Goal: Transaction & Acquisition: Book appointment/travel/reservation

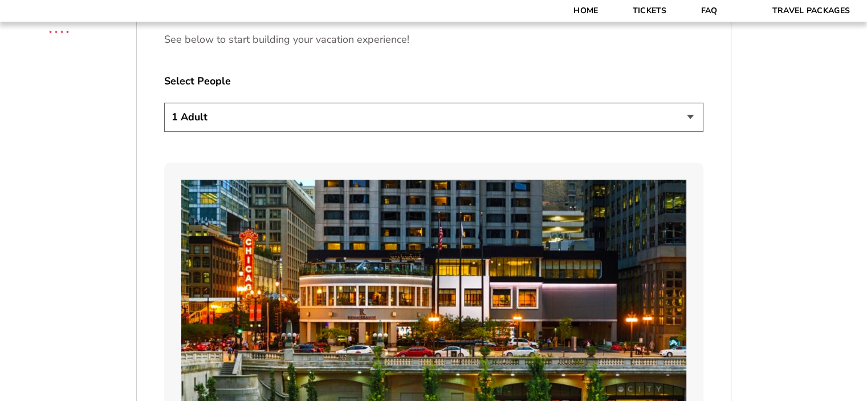
scroll to position [684, 0]
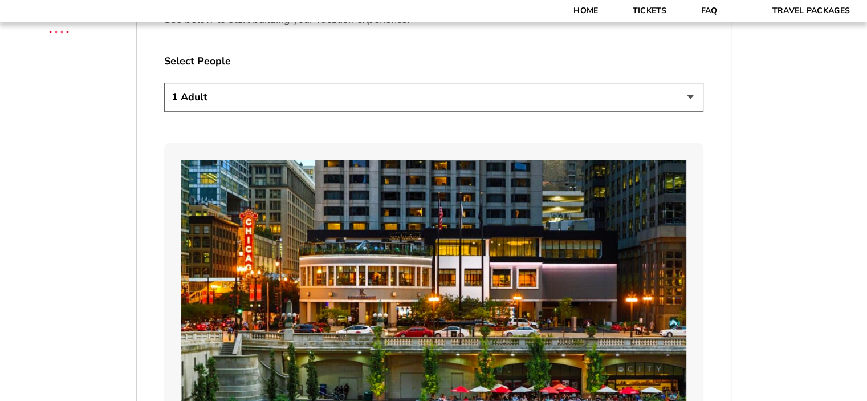
click at [417, 110] on select "1 Adult 2 Adults 3 Adults 4 Adults 2 Adults + 1 Child 2 Adults + 2 Children 2 A…" at bounding box center [433, 97] width 539 height 29
select select "2 Adults"
click at [164, 83] on select "1 Adult 2 Adults 3 Adults 4 Adults 2 Adults + 1 Child 2 Adults + 2 Children 2 A…" at bounding box center [433, 97] width 539 height 29
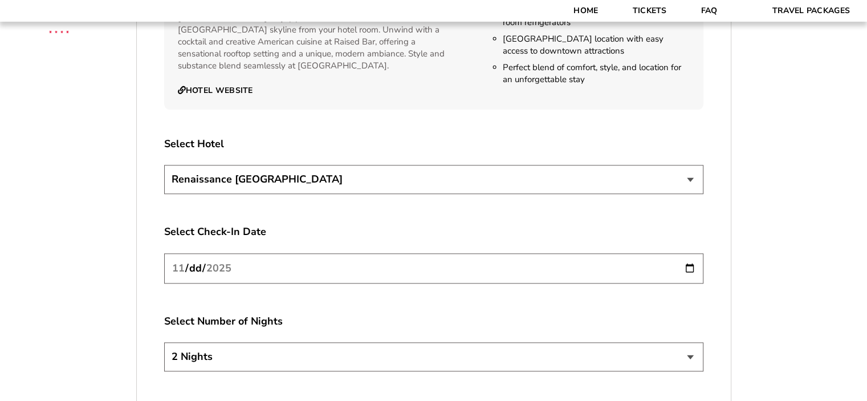
scroll to position [1311, 0]
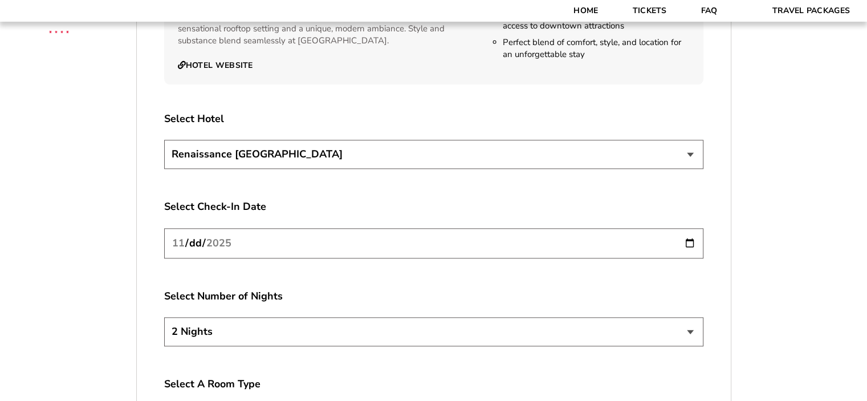
click at [317, 239] on input "[DATE]" at bounding box center [433, 243] width 539 height 30
click at [313, 249] on input "[DATE]" at bounding box center [433, 243] width 539 height 30
click at [582, 250] on input "[DATE]" at bounding box center [433, 243] width 539 height 30
click at [196, 244] on input "[DATE]" at bounding box center [433, 243] width 539 height 30
click at [196, 243] on input "[DATE]" at bounding box center [433, 243] width 539 height 30
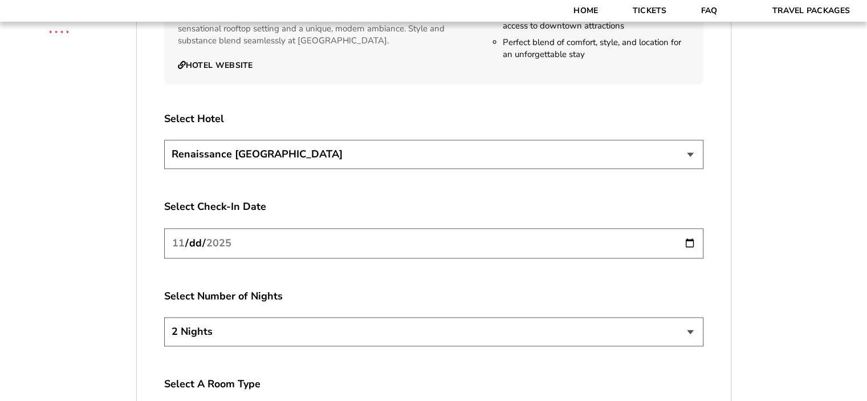
click at [196, 243] on input "[DATE]" at bounding box center [433, 243] width 539 height 30
click at [691, 243] on input "[DATE]" at bounding box center [433, 243] width 539 height 30
type input "[DATE]"
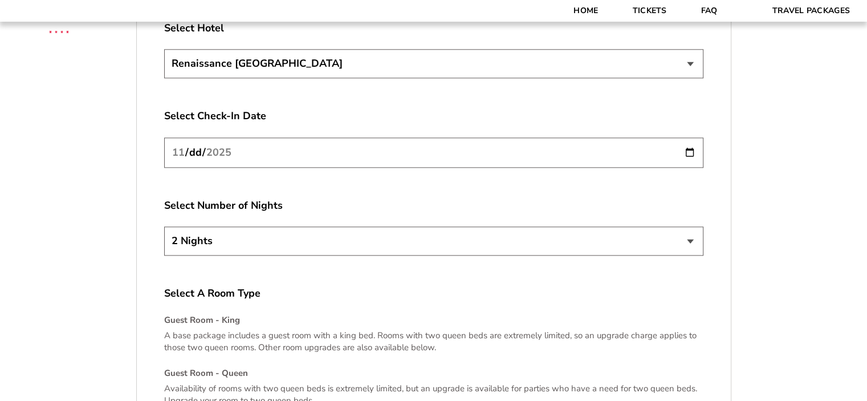
scroll to position [1482, 0]
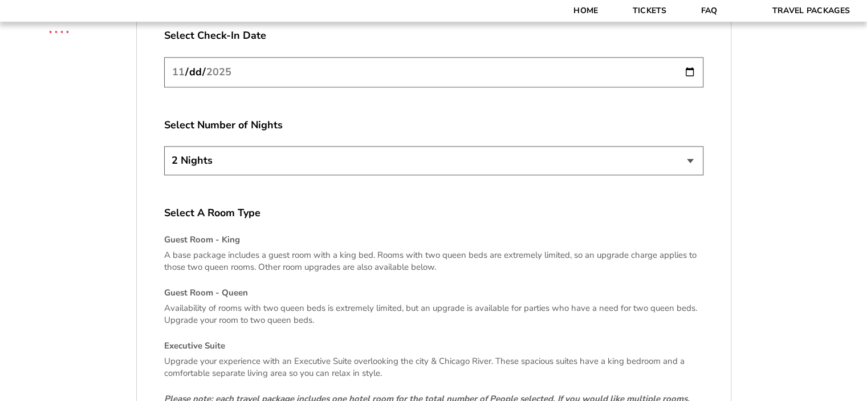
click at [307, 174] on div "2 Nights 3 Nights 4 Nights" at bounding box center [433, 162] width 539 height 32
click at [312, 152] on select "2 Nights 3 Nights 4 Nights" at bounding box center [433, 160] width 539 height 29
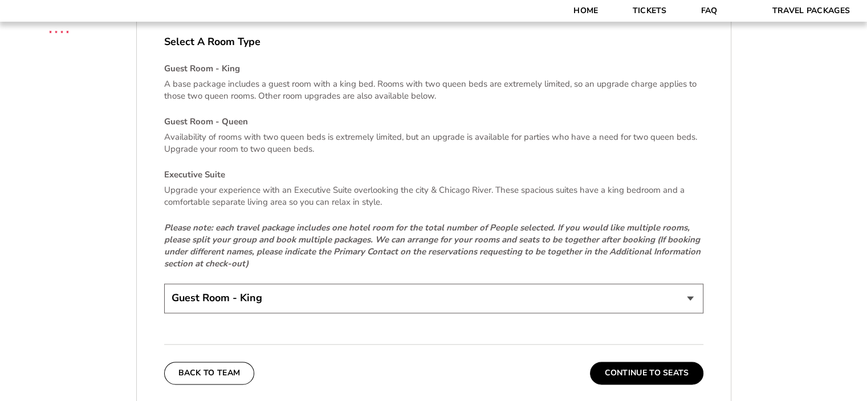
scroll to position [1710, 0]
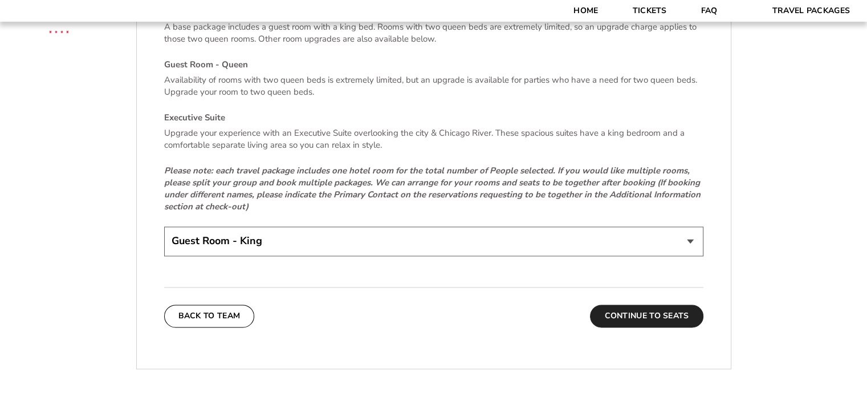
click at [653, 304] on button "Continue To Seats" at bounding box center [646, 315] width 113 height 23
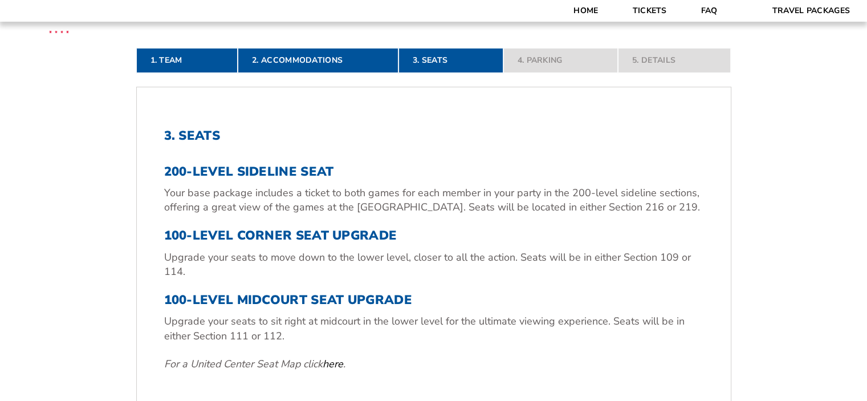
scroll to position [360, 0]
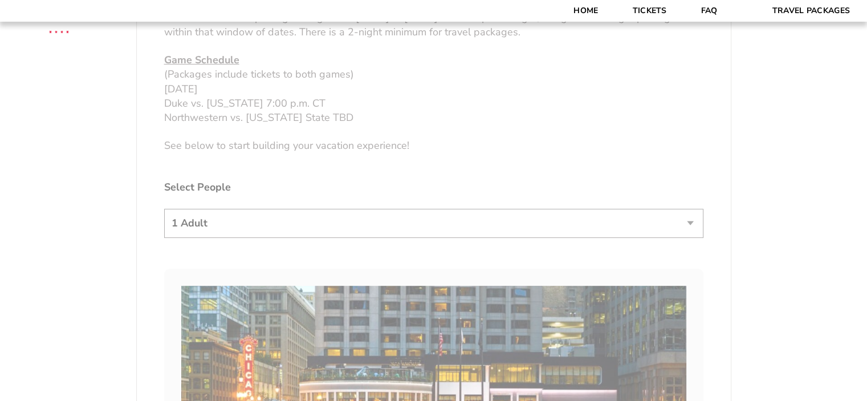
scroll to position [627, 0]
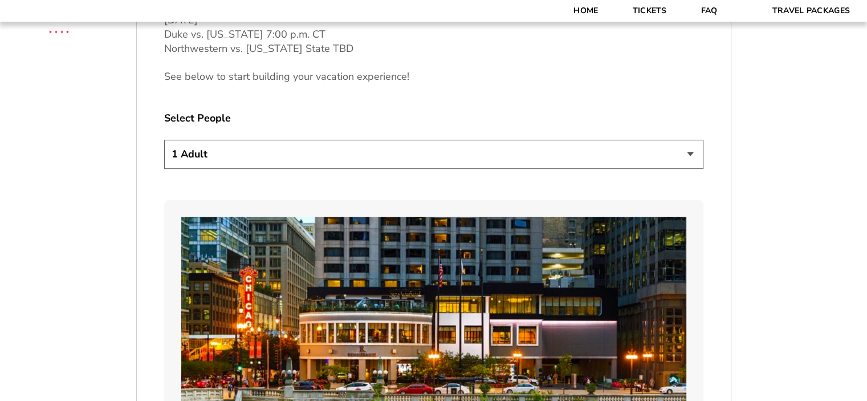
click at [481, 155] on select "1 Adult 2 Adults 3 Adults 4 Adults 2 Adults + 1 Child 2 Adults + 2 Children 2 A…" at bounding box center [433, 154] width 539 height 29
select select "2 Adults"
click at [164, 140] on select "1 Adult 2 Adults 3 Adults 4 Adults 2 Adults + 1 Child 2 Adults + 2 Children 2 A…" at bounding box center [433, 154] width 539 height 29
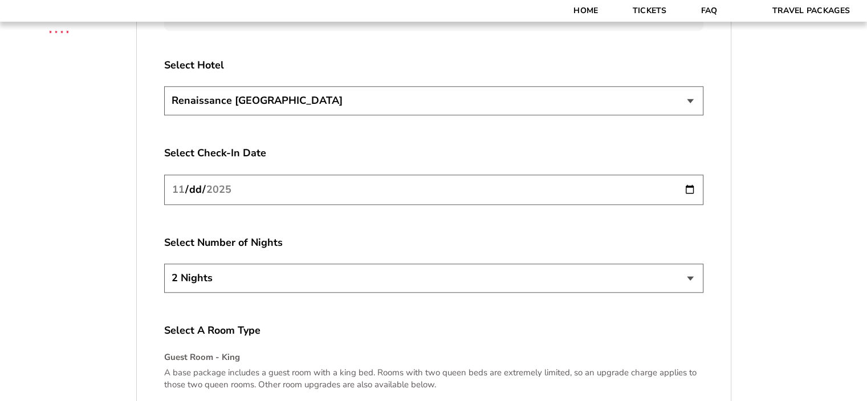
scroll to position [1368, 0]
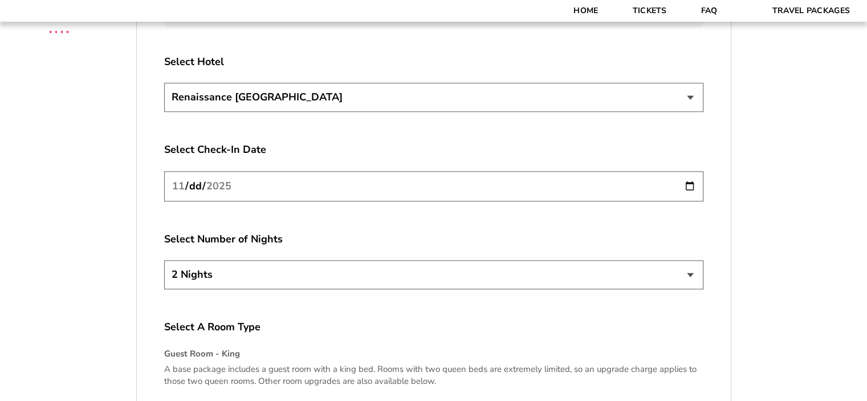
click at [196, 181] on input "[DATE]" at bounding box center [433, 186] width 539 height 30
click at [686, 186] on input "[DATE]" at bounding box center [433, 186] width 539 height 30
type input "[DATE]"
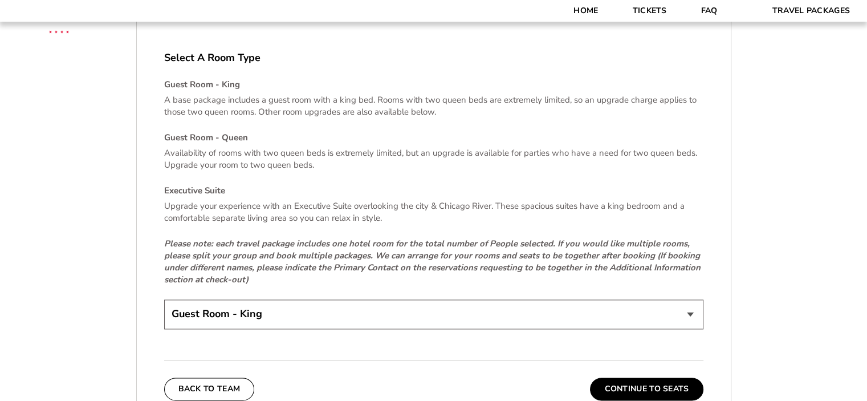
scroll to position [1653, 0]
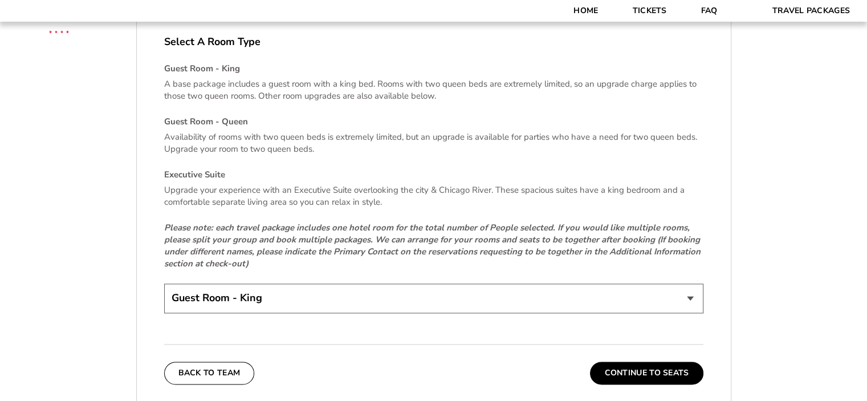
click at [248, 299] on select "Guest Room - King Guest Room - Queen (+$95 per night) Executive Suite (+$315 pe…" at bounding box center [433, 297] width 539 height 29
select select "Guest Room - Queen"
click at [164, 283] on select "Guest Room - King Guest Room - Queen (+$95 per night) Executive Suite (+$315 pe…" at bounding box center [433, 297] width 539 height 29
click at [637, 370] on button "Continue To Seats" at bounding box center [646, 372] width 113 height 23
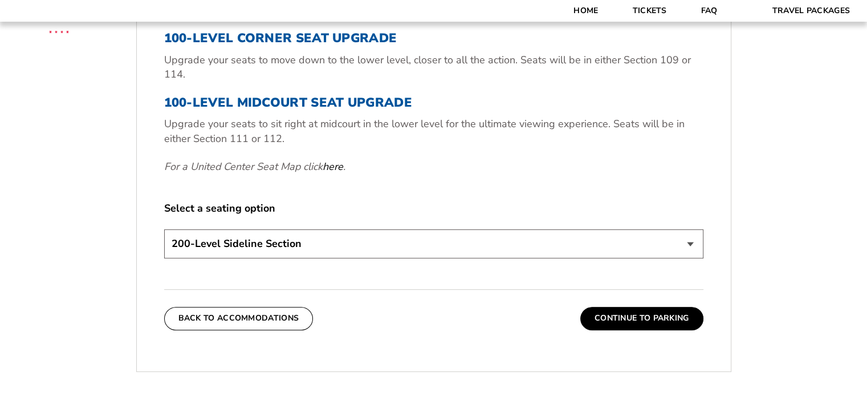
scroll to position [531, 0]
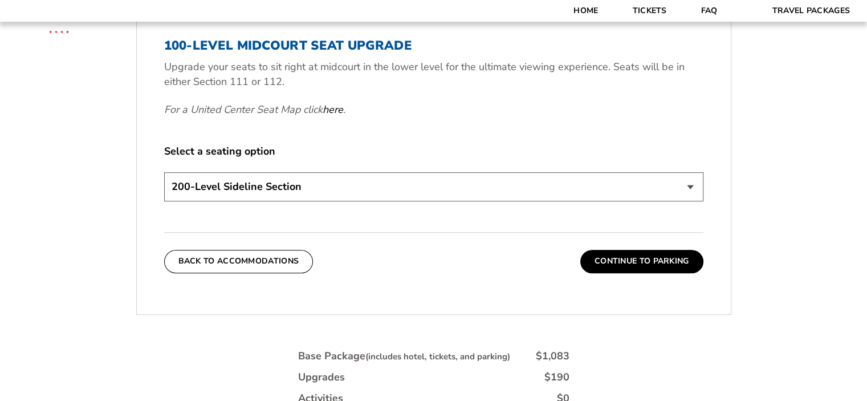
click at [321, 196] on select "200-Level Sideline Section 100-Level Corner Seat Upgrade (+$80 per person) 100-…" at bounding box center [433, 186] width 539 height 29
click at [431, 131] on div "3. Seats 200-Level Sideline Seat Your base package includes a ticket to both ga…" at bounding box center [433, 39] width 539 height 331
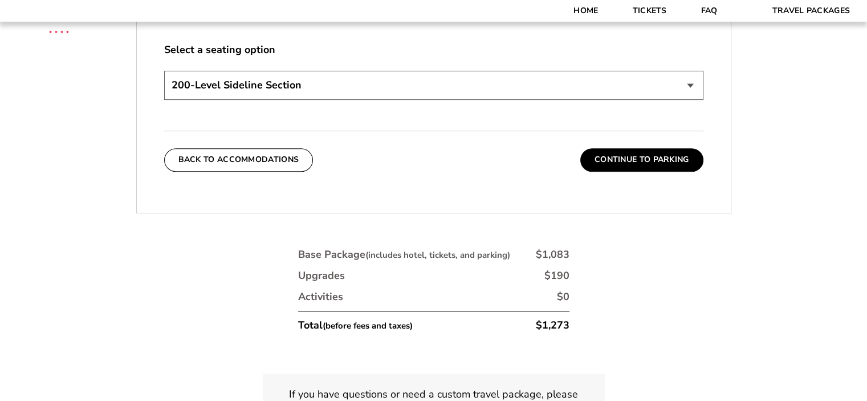
scroll to position [645, 0]
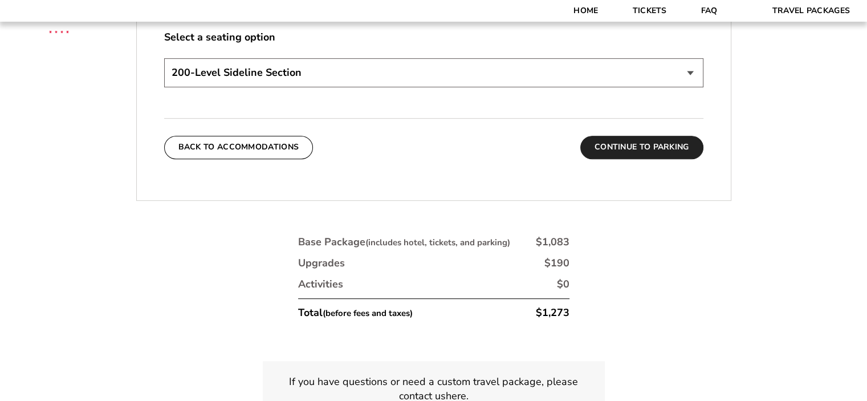
click at [650, 153] on button "Continue To Parking" at bounding box center [641, 147] width 123 height 23
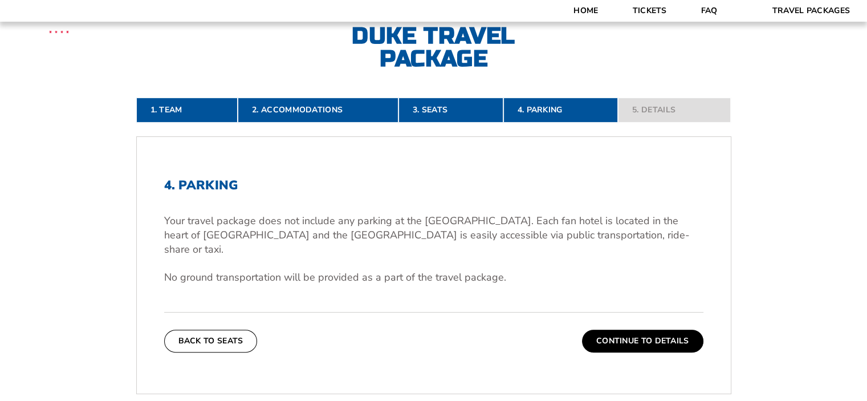
scroll to position [246, 0]
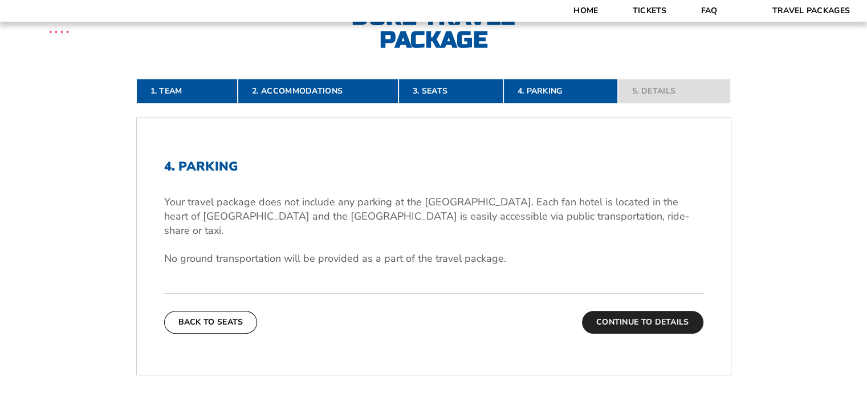
click at [638, 311] on button "Continue To Details" at bounding box center [642, 322] width 121 height 23
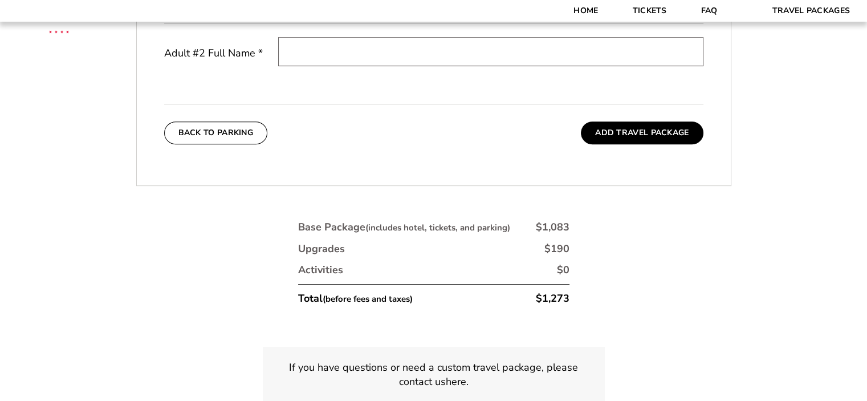
scroll to position [531, 0]
